Goal: Task Accomplishment & Management: Complete application form

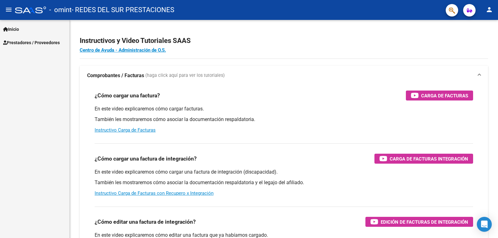
click at [35, 43] on span "Prestadores / Proveedores" at bounding box center [31, 42] width 57 height 7
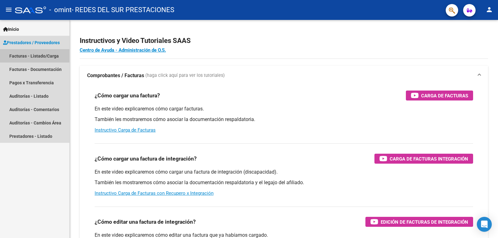
click at [32, 56] on link "Facturas - Listado/Carga" at bounding box center [34, 55] width 69 height 13
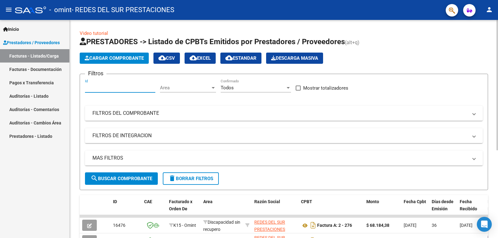
click at [119, 87] on input "Id" at bounding box center [120, 88] width 70 height 6
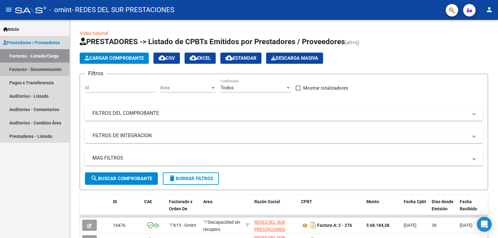
click at [33, 71] on link "Facturas - Documentación" at bounding box center [34, 69] width 69 height 13
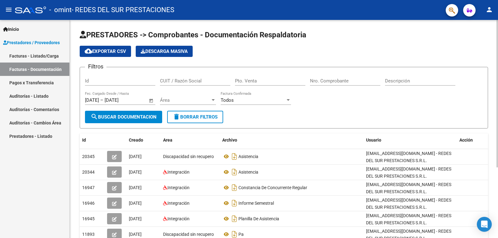
click at [129, 78] on input "Id" at bounding box center [120, 81] width 70 height 6
click at [175, 79] on input "CUIT / Razón Social" at bounding box center [195, 81] width 70 height 6
type input "30717872262"
click at [292, 108] on div "Filtros Id 30717872262 CUIT / Razón Social Pto. Venta Nro. Comprobante Descripc…" at bounding box center [284, 91] width 398 height 39
click at [194, 100] on span "Área" at bounding box center [185, 100] width 50 height 6
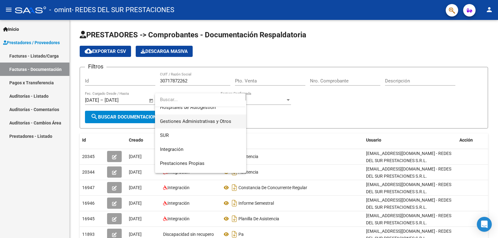
scroll to position [31, 0]
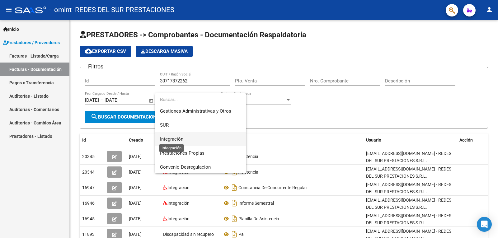
click at [174, 137] on span "Integración" at bounding box center [171, 139] width 23 height 6
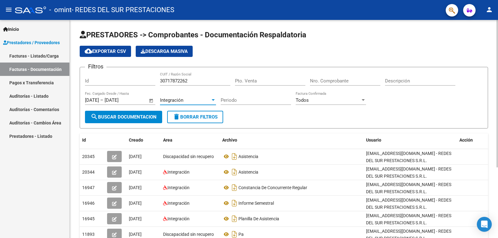
click at [152, 100] on span "Open calendar" at bounding box center [151, 100] width 15 height 15
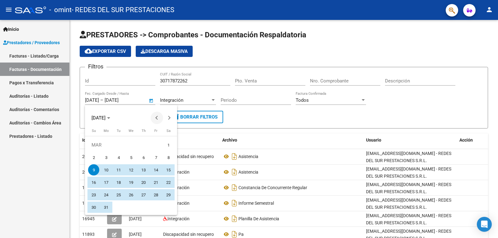
click at [157, 119] on button "Previous month" at bounding box center [157, 118] width 12 height 12
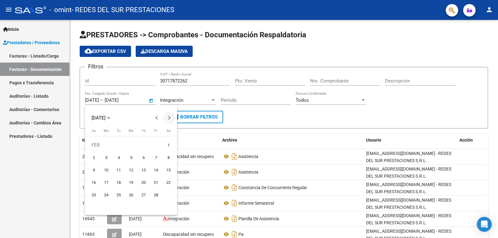
click at [169, 118] on button "Next month" at bounding box center [169, 118] width 12 height 12
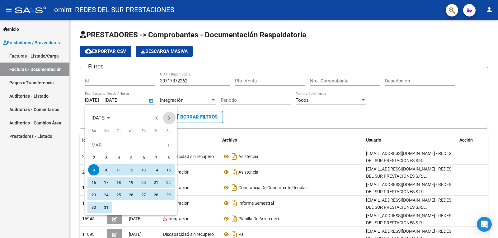
click at [169, 118] on button "Next month" at bounding box center [169, 118] width 12 height 12
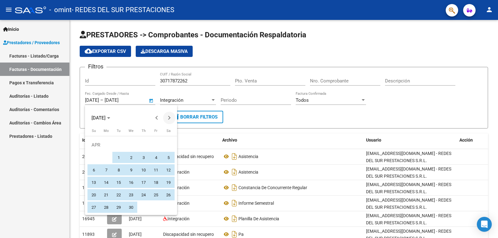
click at [169, 118] on button "Next month" at bounding box center [169, 118] width 12 height 12
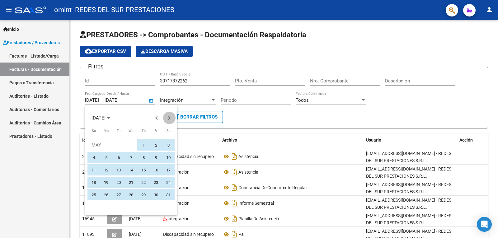
click at [169, 118] on button "Next month" at bounding box center [169, 118] width 12 height 12
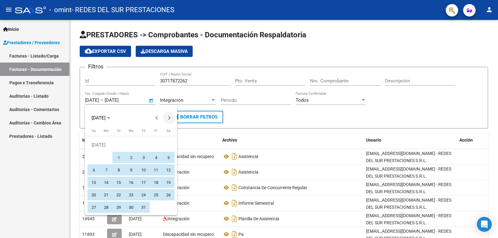
click at [169, 118] on button "Next month" at bounding box center [169, 118] width 12 height 12
click at [158, 143] on span "1" at bounding box center [155, 144] width 11 height 11
type input "[DATE]"
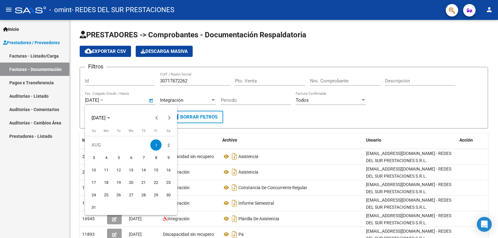
click at [148, 101] on div at bounding box center [249, 119] width 498 height 238
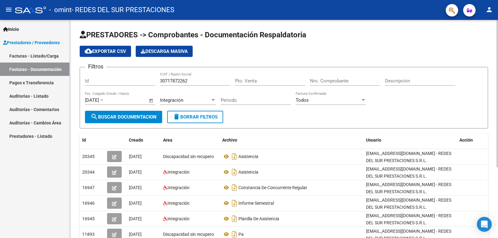
click at [151, 100] on span "Open calendar" at bounding box center [151, 100] width 15 height 15
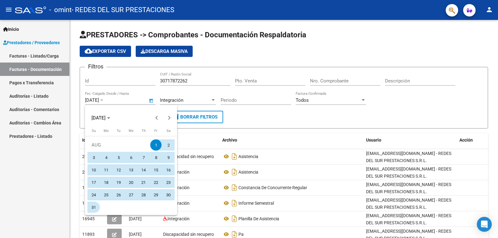
click at [93, 203] on span "31" at bounding box center [93, 207] width 11 height 11
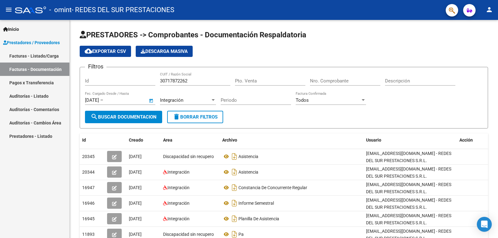
type input "[DATE]"
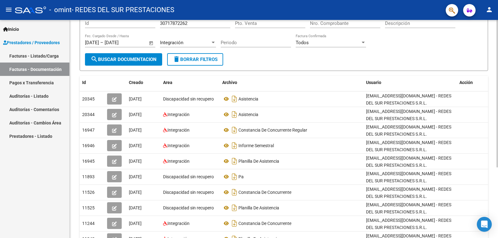
scroll to position [62, 0]
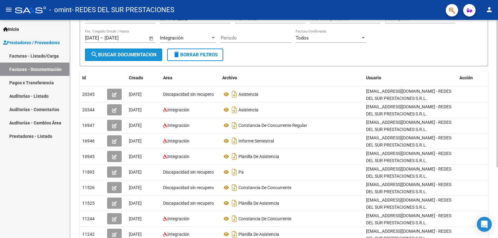
click at [136, 49] on button "search Buscar Documentacion" at bounding box center [123, 55] width 77 height 12
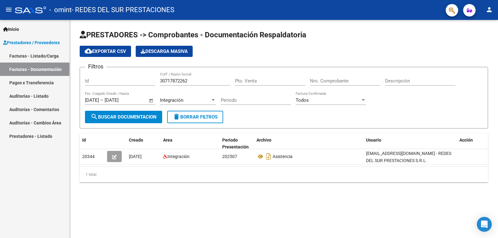
scroll to position [0, 0]
click at [31, 39] on span "Prestadores / Proveedores" at bounding box center [31, 42] width 57 height 7
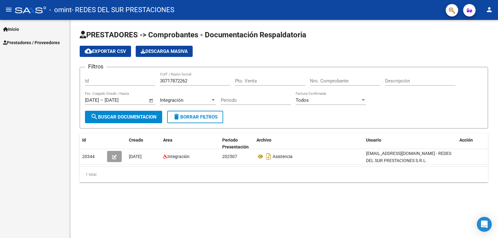
click at [38, 54] on div "Inicio Instructivos Contacto OS Prestadores / Proveedores Facturas - Listado/Ca…" at bounding box center [34, 129] width 69 height 218
click at [28, 30] on link "Inicio" at bounding box center [34, 28] width 69 height 13
click at [36, 68] on span "Prestadores / Proveedores" at bounding box center [31, 69] width 57 height 7
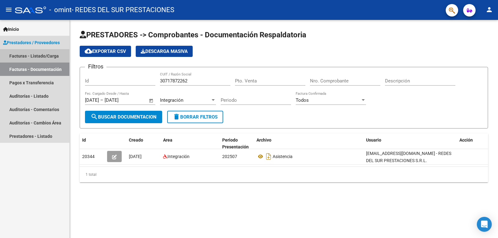
click at [36, 53] on link "Facturas - Listado/Carga" at bounding box center [34, 55] width 69 height 13
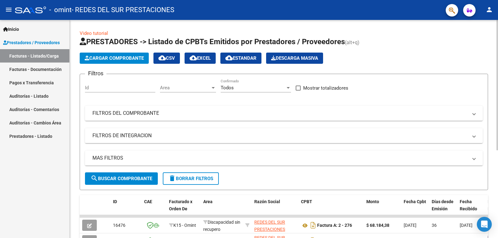
click at [97, 59] on span "Cargar Comprobante" at bounding box center [114, 58] width 59 height 6
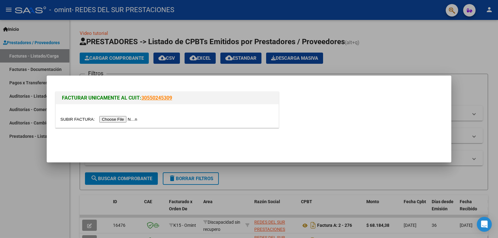
click at [126, 114] on div at bounding box center [167, 115] width 223 height 23
click at [126, 118] on input "file" at bounding box center [99, 119] width 79 height 7
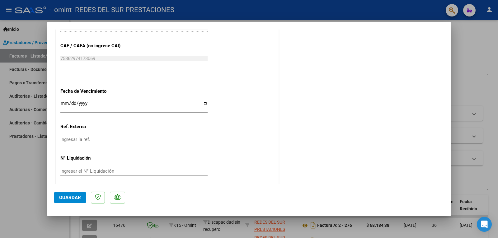
scroll to position [342, 0]
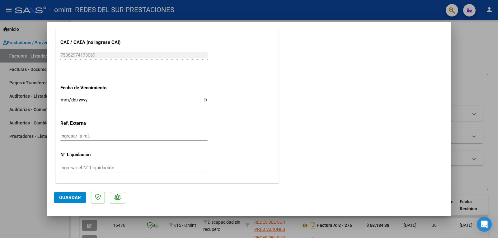
click at [203, 100] on input "Ingresar la fecha" at bounding box center [133, 102] width 147 height 10
type input "[DATE]"
click at [109, 169] on input "Ingresar el N° Liquidación" at bounding box center [133, 168] width 147 height 6
type input "0"
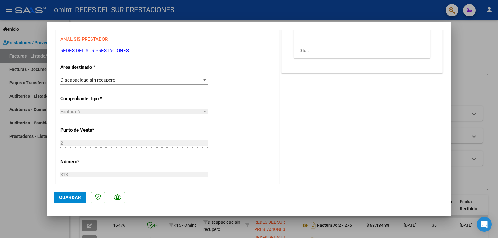
scroll to position [0, 0]
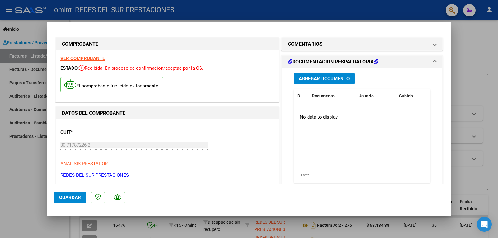
click at [332, 80] on span "Agregar Documento" at bounding box center [324, 79] width 51 height 6
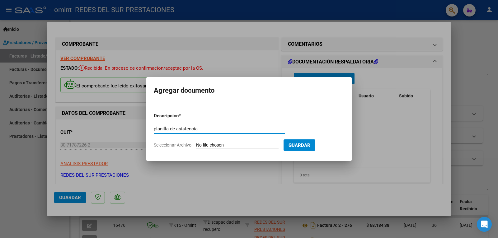
type input "planilla de asistencia"
click at [252, 142] on input "Seleccionar Archivo" at bounding box center [237, 145] width 82 height 6
type input "C:\fakepath\[PERSON_NAME] .pdf"
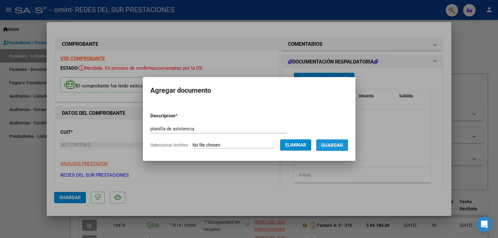
click at [336, 143] on span "Guardar" at bounding box center [332, 145] width 22 height 6
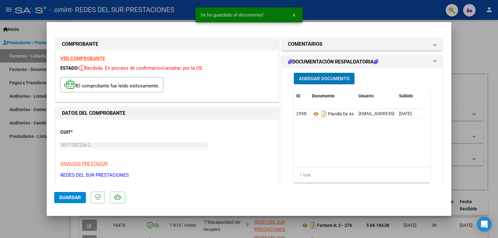
click at [375, 62] on icon at bounding box center [376, 61] width 4 height 5
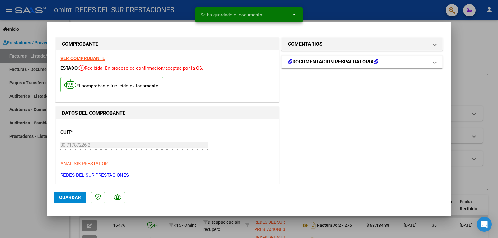
click at [375, 62] on icon at bounding box center [376, 61] width 4 height 5
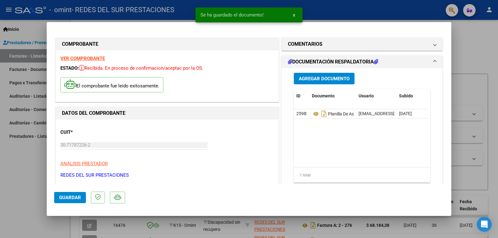
click at [328, 78] on span "Agregar Documento" at bounding box center [324, 79] width 51 height 6
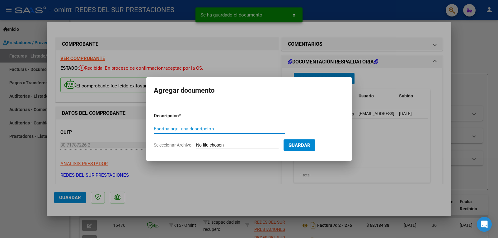
click at [216, 126] on input "Escriba aquí una descripcion" at bounding box center [219, 129] width 131 height 6
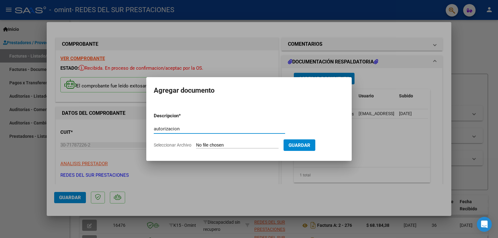
type input "autorizacion"
click at [220, 145] on input "Seleccionar Archivo" at bounding box center [237, 145] width 82 height 6
type input "C:\fakepath\AUTORIZACIÓN PRESTACIÓN Y ALMUERZO - 2025.pdf"
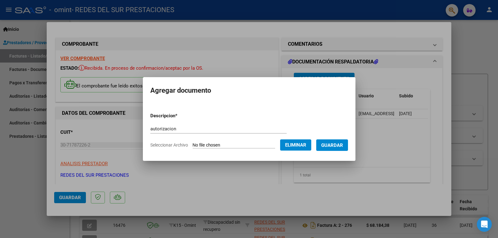
click at [341, 146] on span "Guardar" at bounding box center [332, 145] width 22 height 6
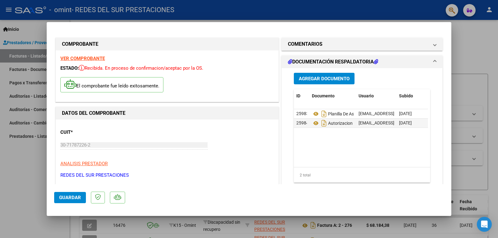
click at [75, 200] on span "Guardar" at bounding box center [70, 198] width 22 height 6
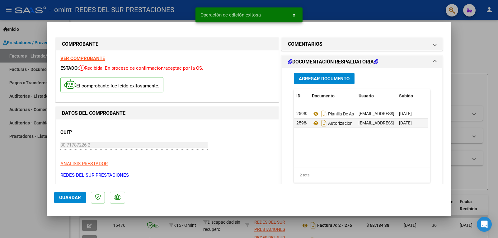
click at [294, 14] on span "x" at bounding box center [294, 15] width 2 height 6
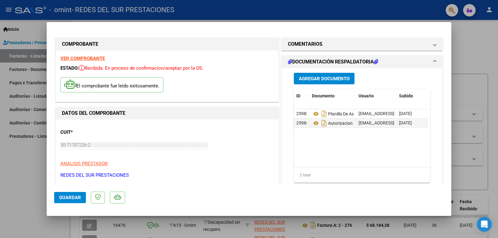
click at [71, 10] on div at bounding box center [249, 119] width 498 height 238
type input "$ 0,00"
